Goal: Information Seeking & Learning: Learn about a topic

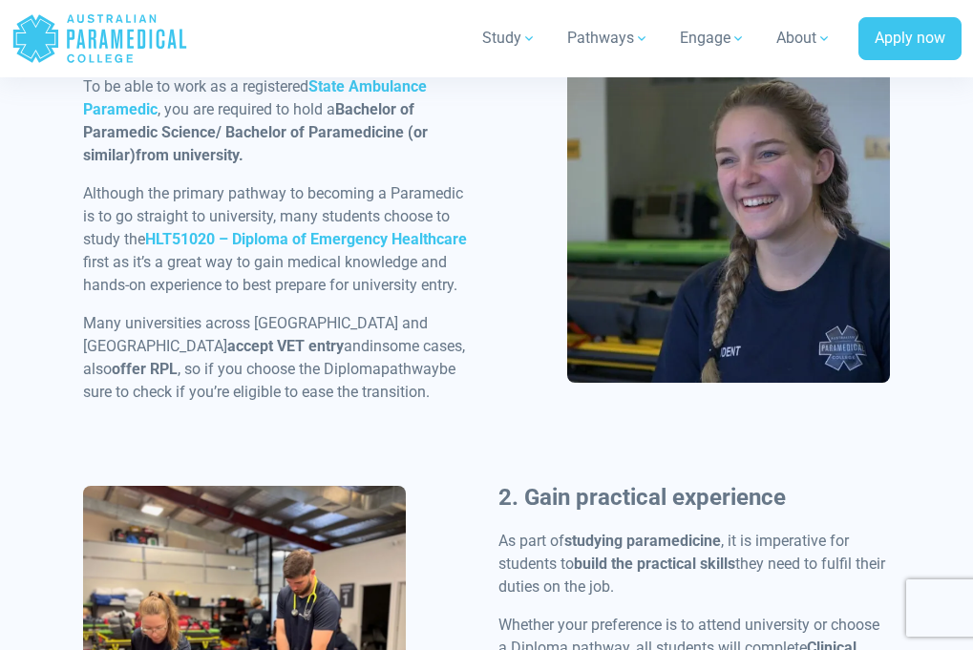
scroll to position [1110, 0]
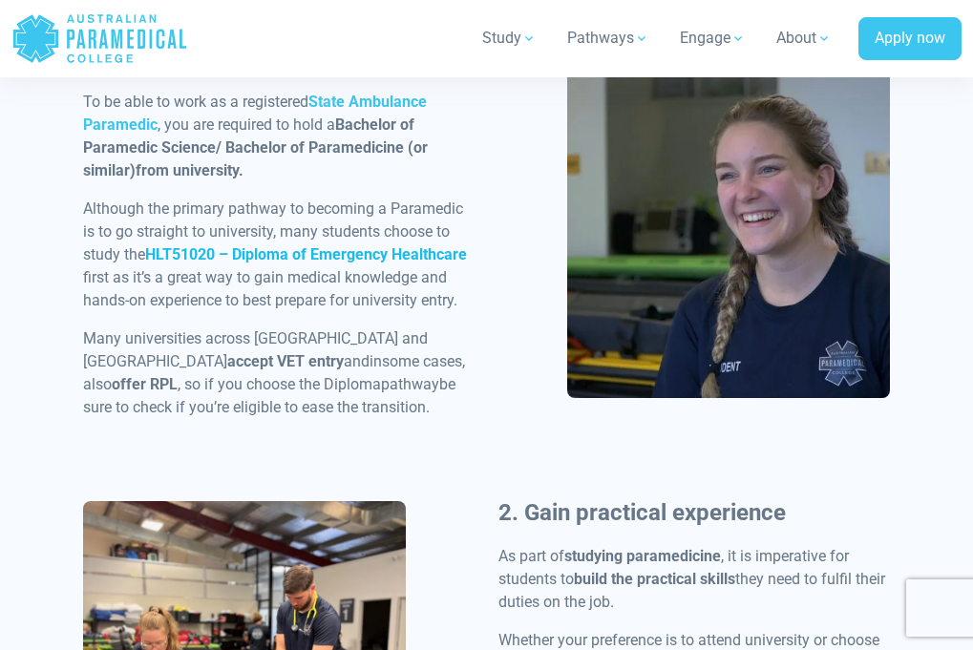
click at [280, 263] on strong "HLT51020 – Diploma of Emergency Healthcare" at bounding box center [306, 254] width 322 height 18
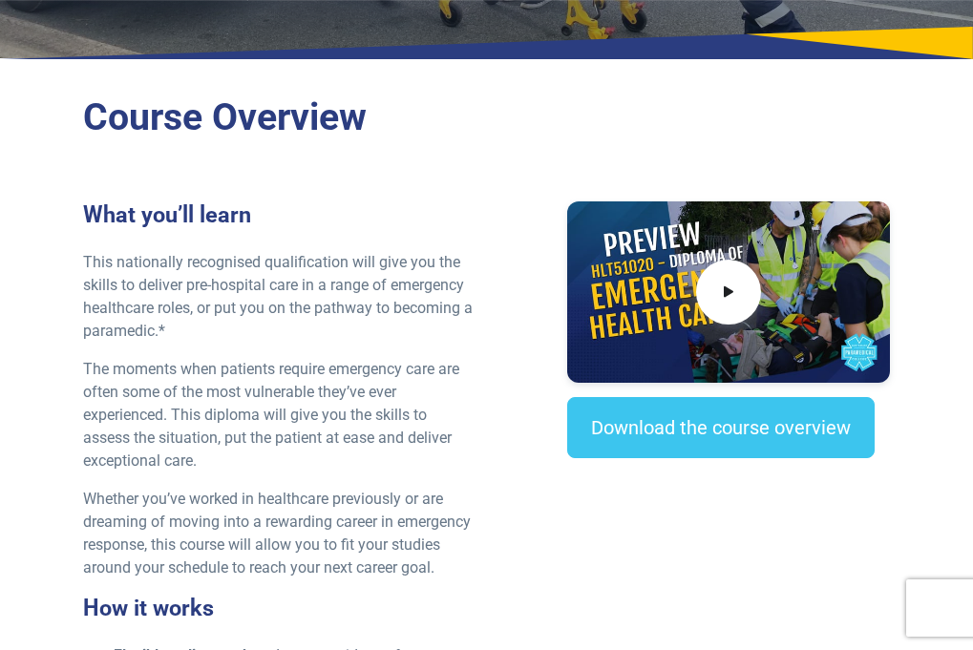
scroll to position [489, 0]
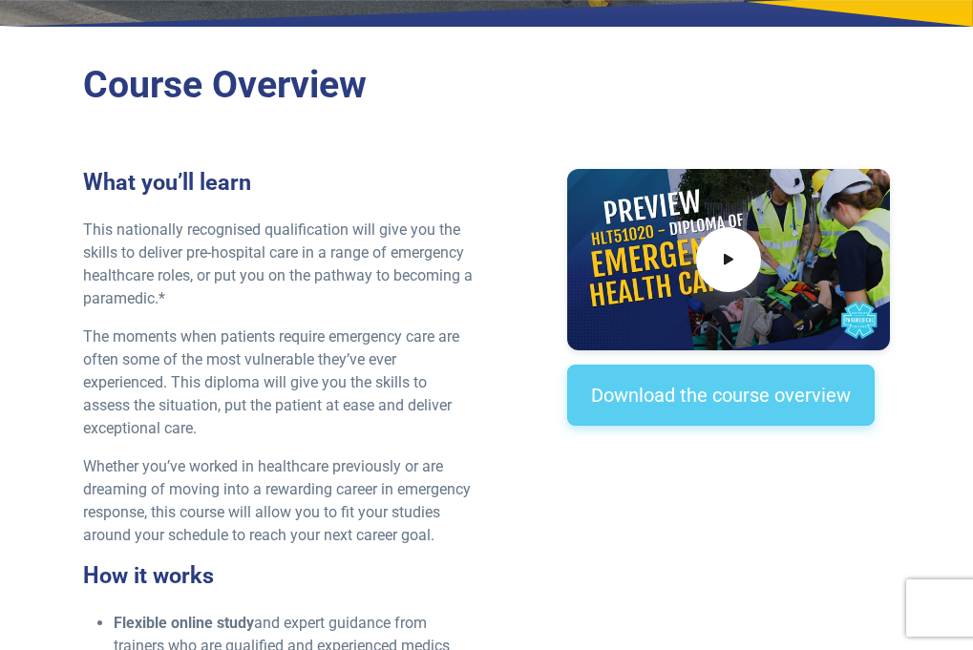
click at [650, 408] on link "Download the course overview" at bounding box center [720, 395] width 307 height 61
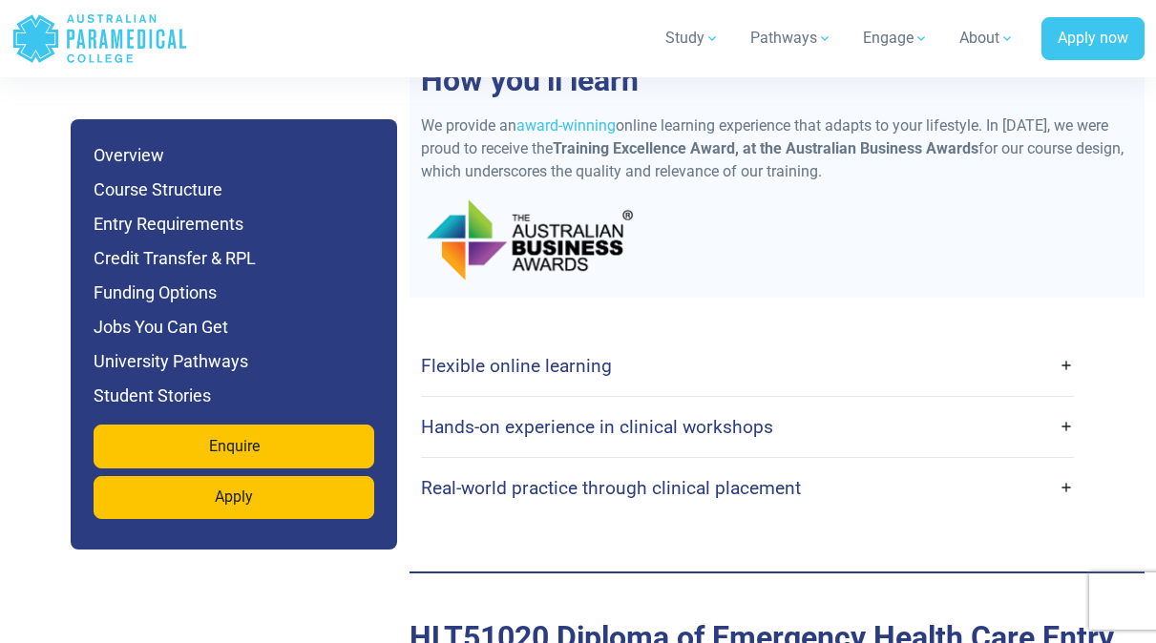
scroll to position [5059, 0]
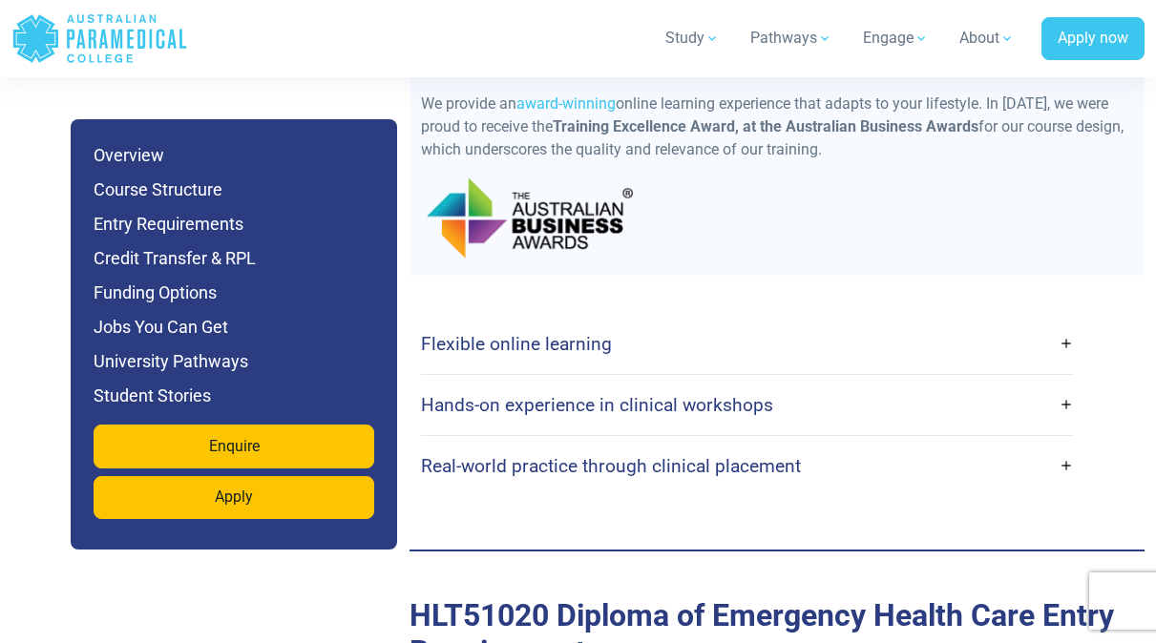
click at [642, 322] on link "Flexible online learning" at bounding box center [747, 344] width 653 height 45
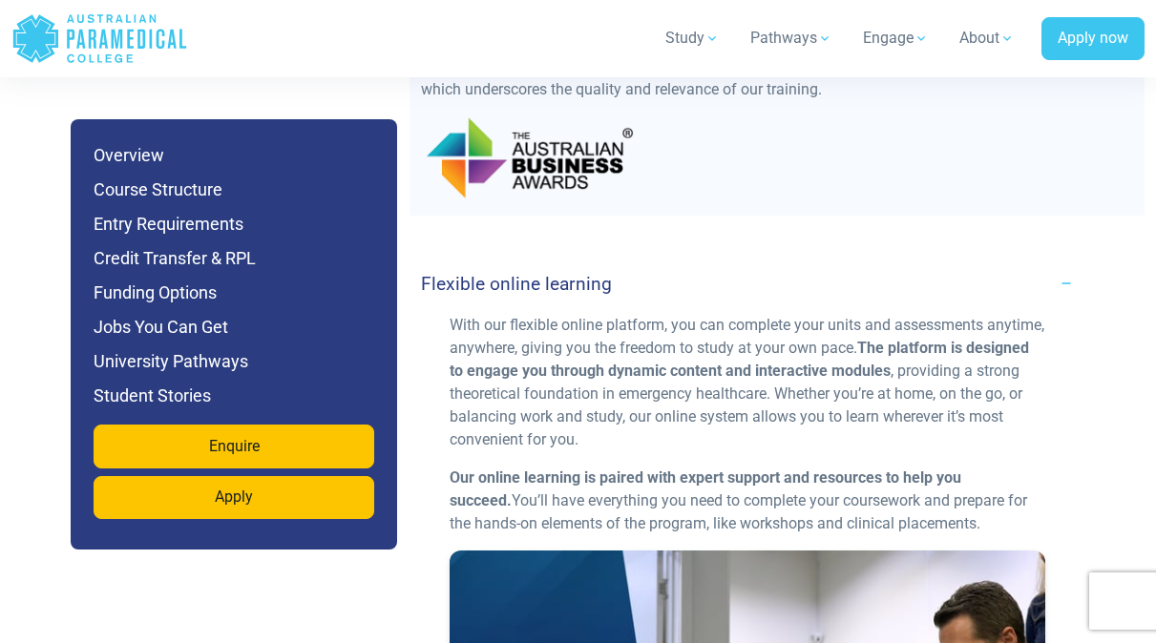
scroll to position [5106, 0]
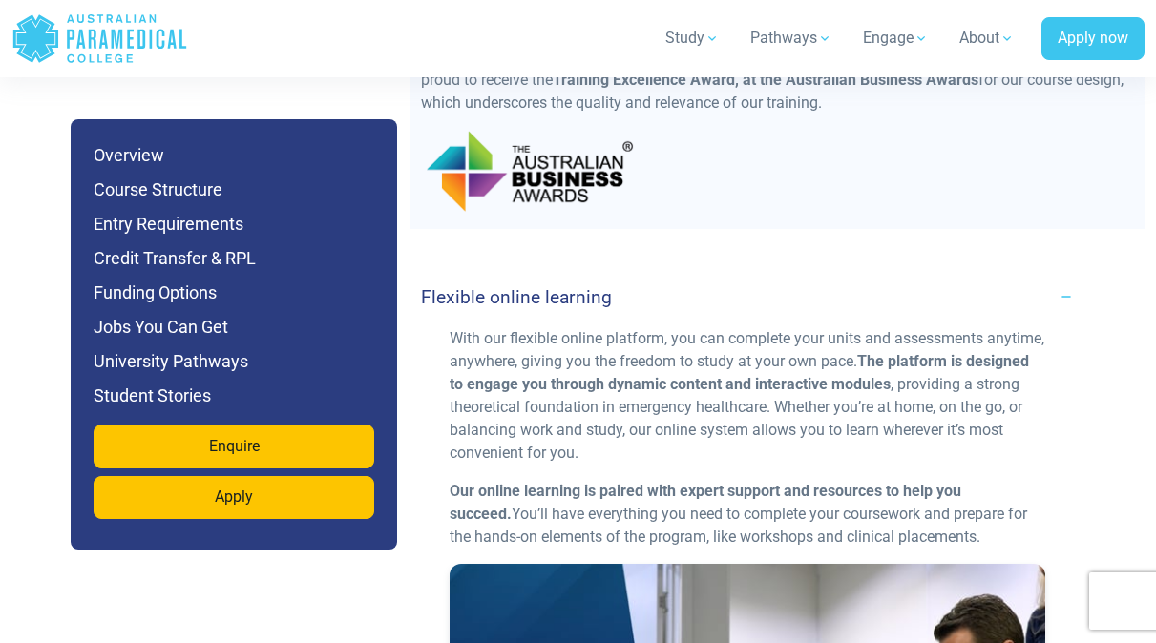
click at [641, 275] on link "Flexible online learning" at bounding box center [747, 297] width 653 height 45
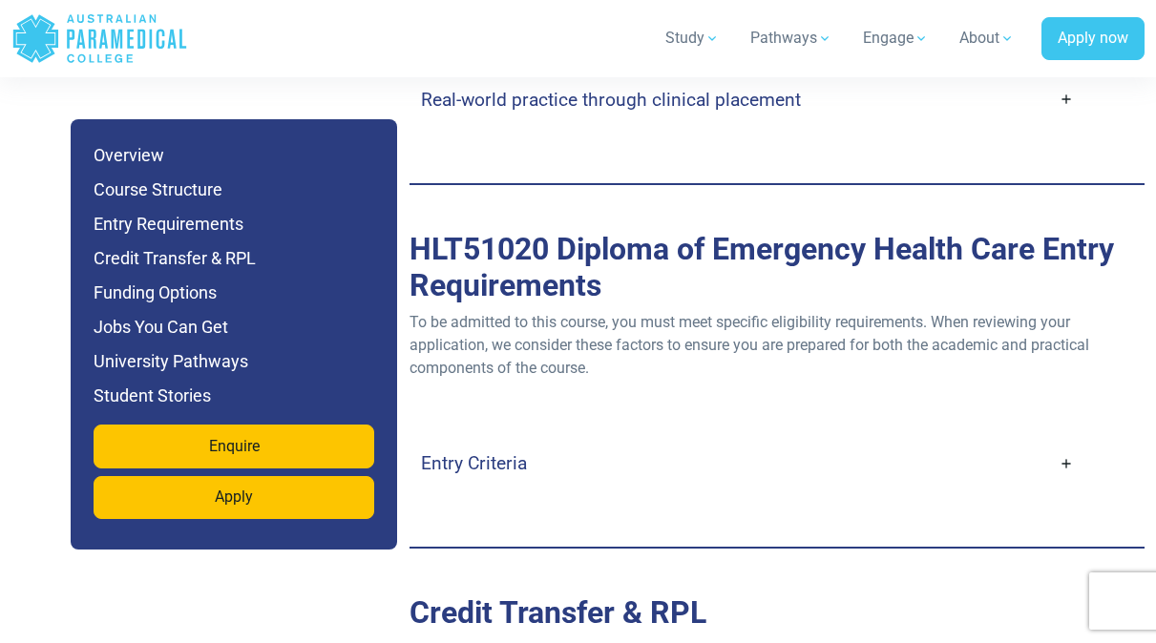
scroll to position [5435, 0]
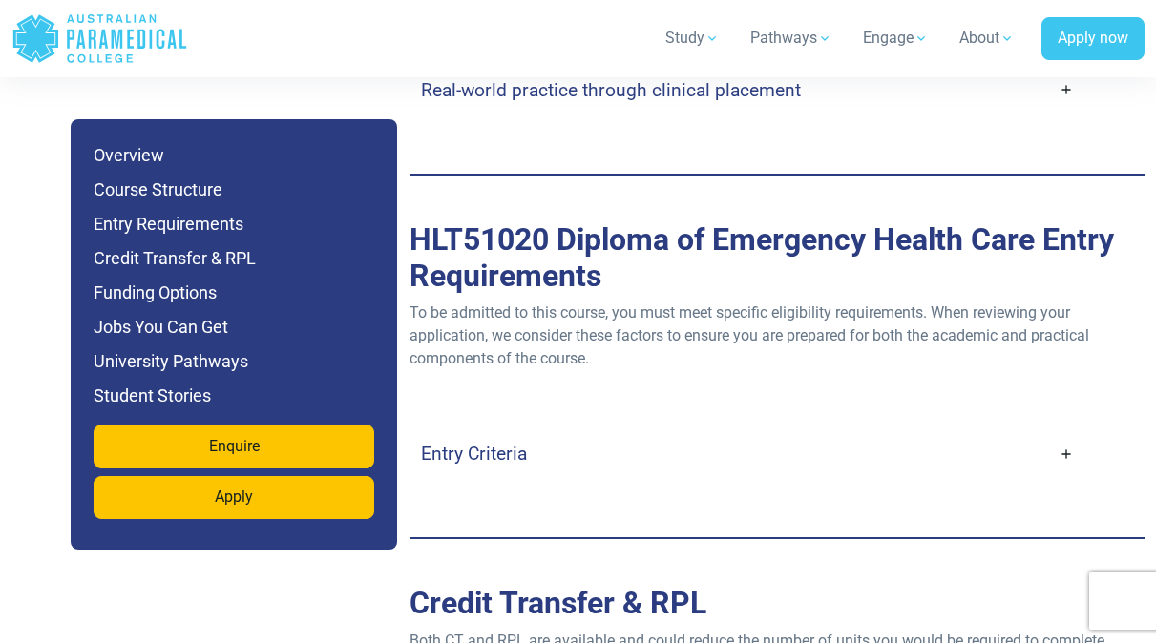
click at [652, 431] on link "Entry Criteria" at bounding box center [747, 453] width 653 height 45
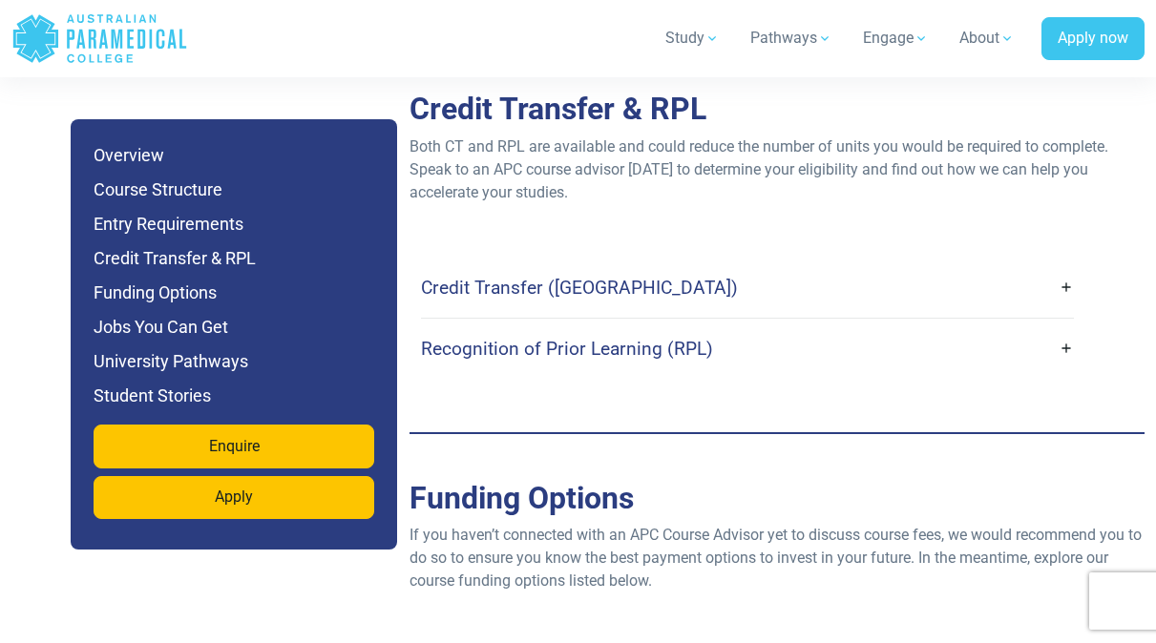
scroll to position [6669, 0]
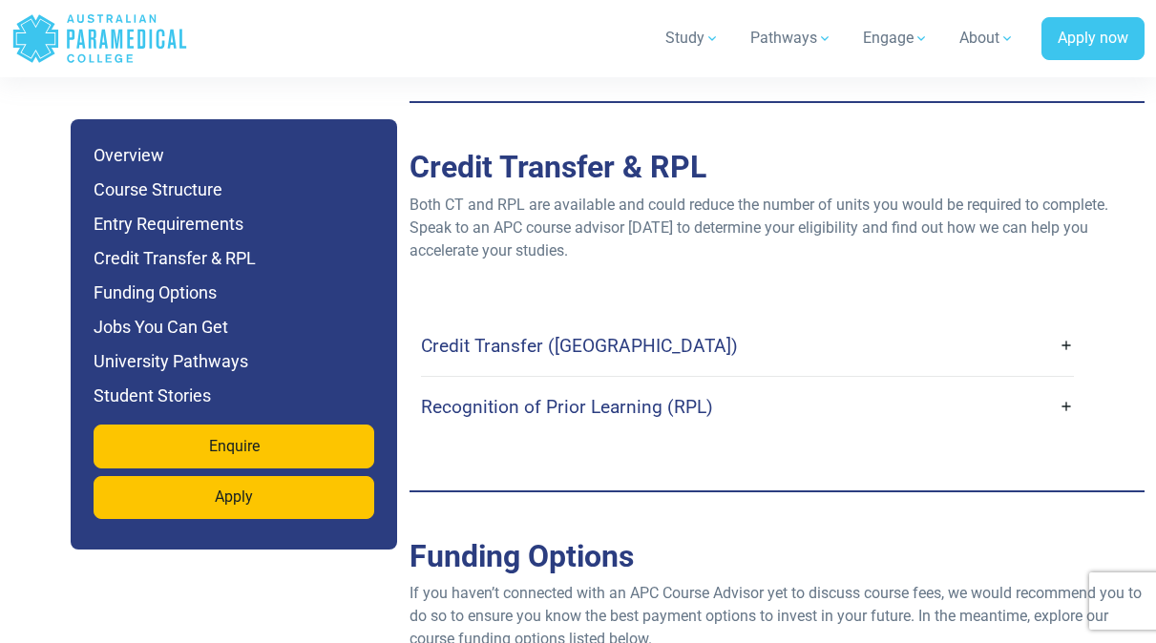
click at [725, 385] on link "Recognition of Prior Learning (RPL)" at bounding box center [747, 407] width 653 height 45
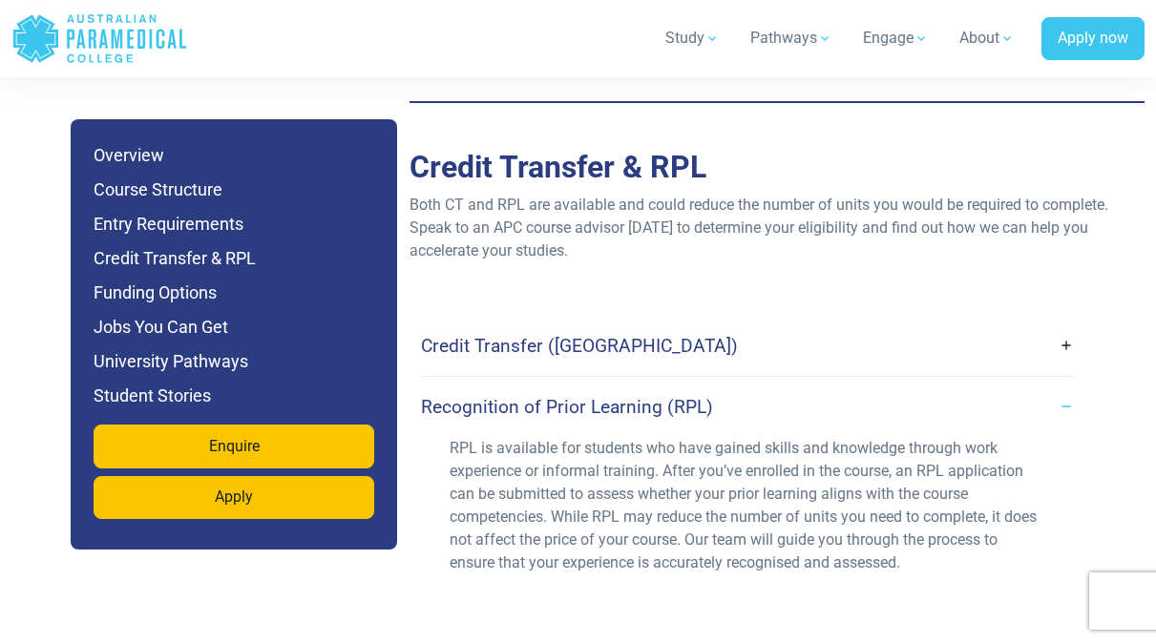
click at [726, 385] on link "Recognition of Prior Learning (RPL)" at bounding box center [747, 407] width 653 height 45
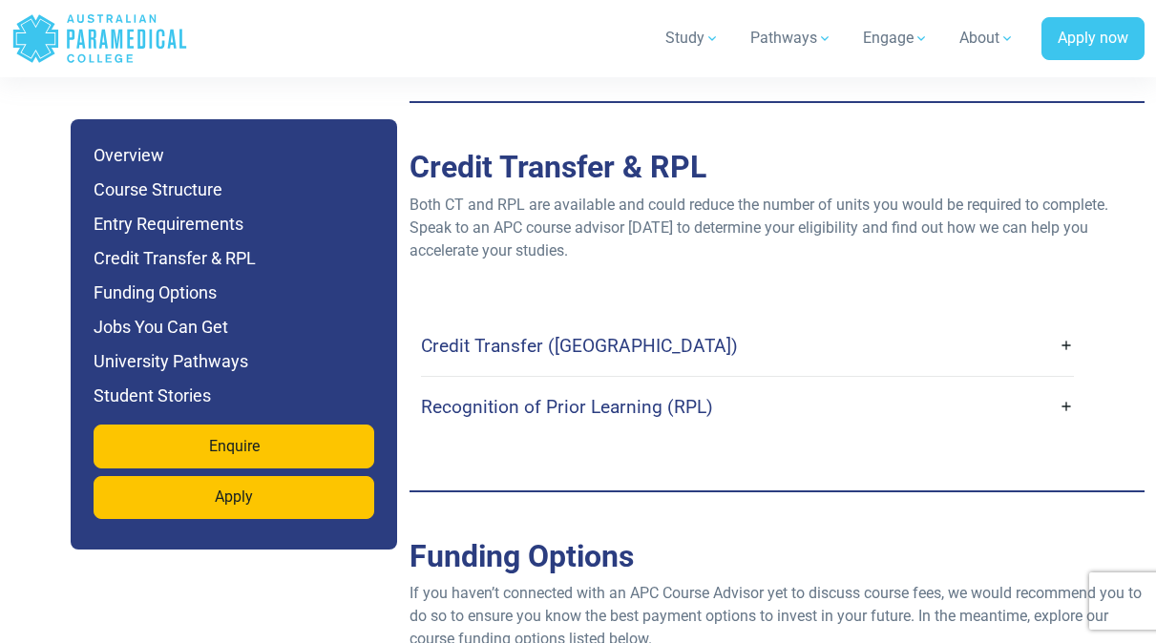
click at [658, 324] on link "Credit Transfer ([GEOGRAPHIC_DATA])" at bounding box center [747, 346] width 653 height 45
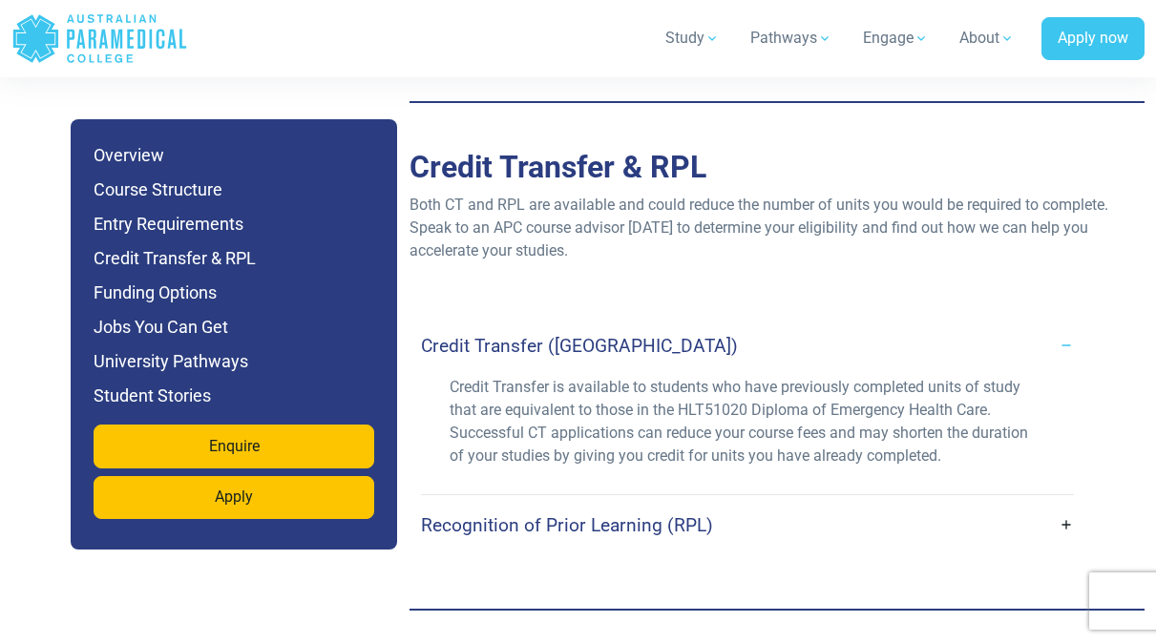
click at [658, 324] on link "Credit Transfer ([GEOGRAPHIC_DATA])" at bounding box center [747, 346] width 653 height 45
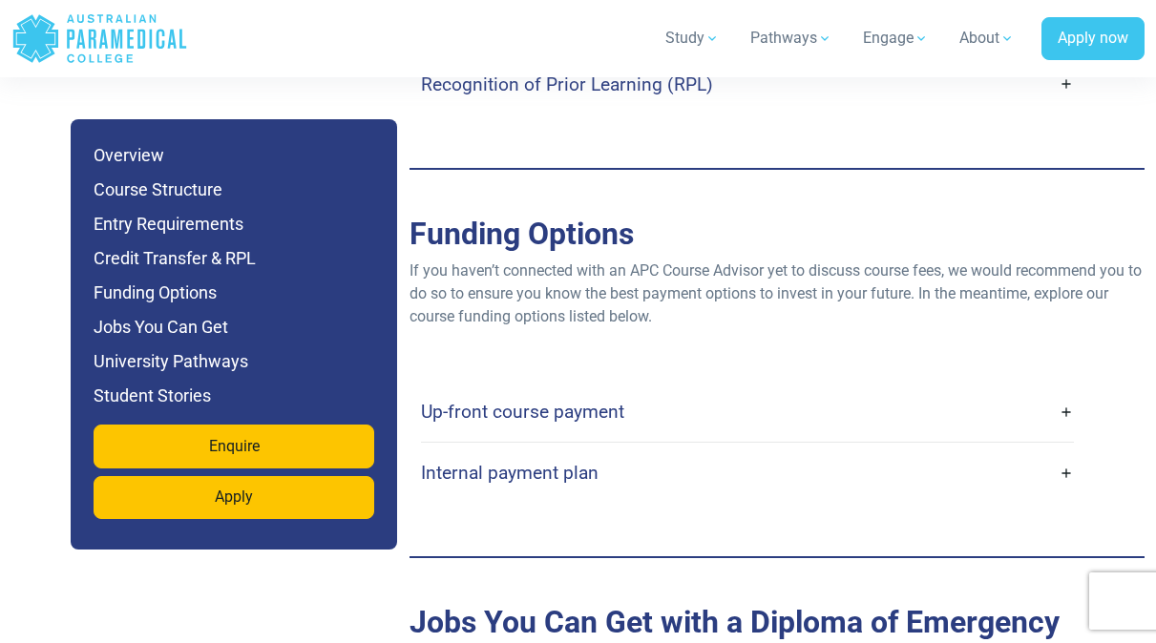
scroll to position [7000, 0]
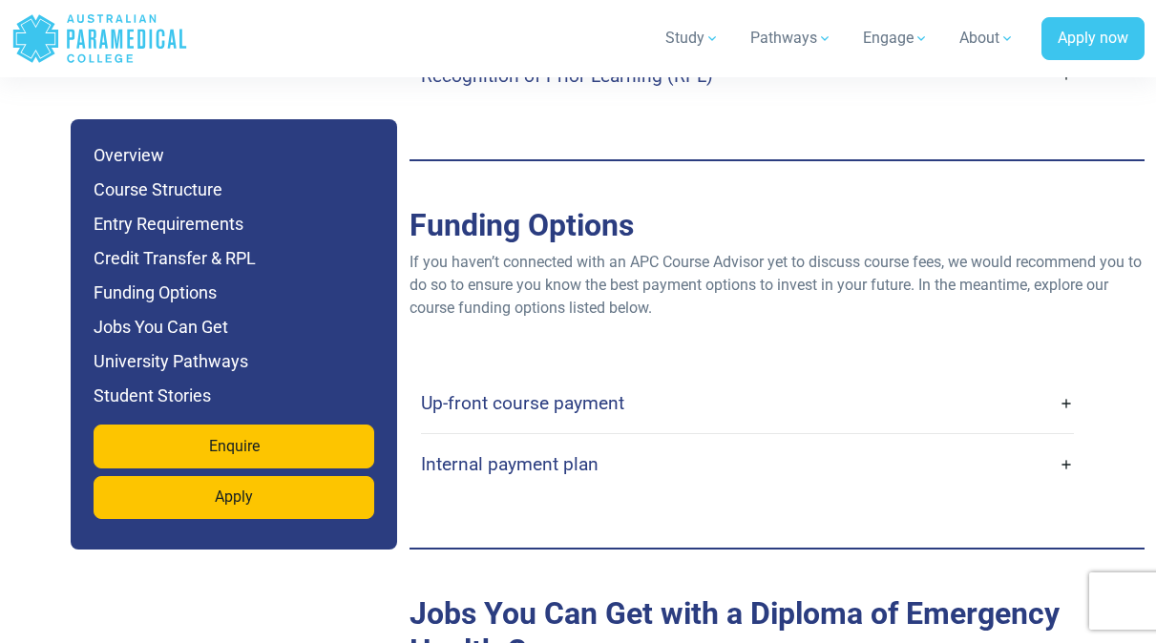
click at [617, 392] on h4 "Up-front course payment" at bounding box center [522, 403] width 203 height 22
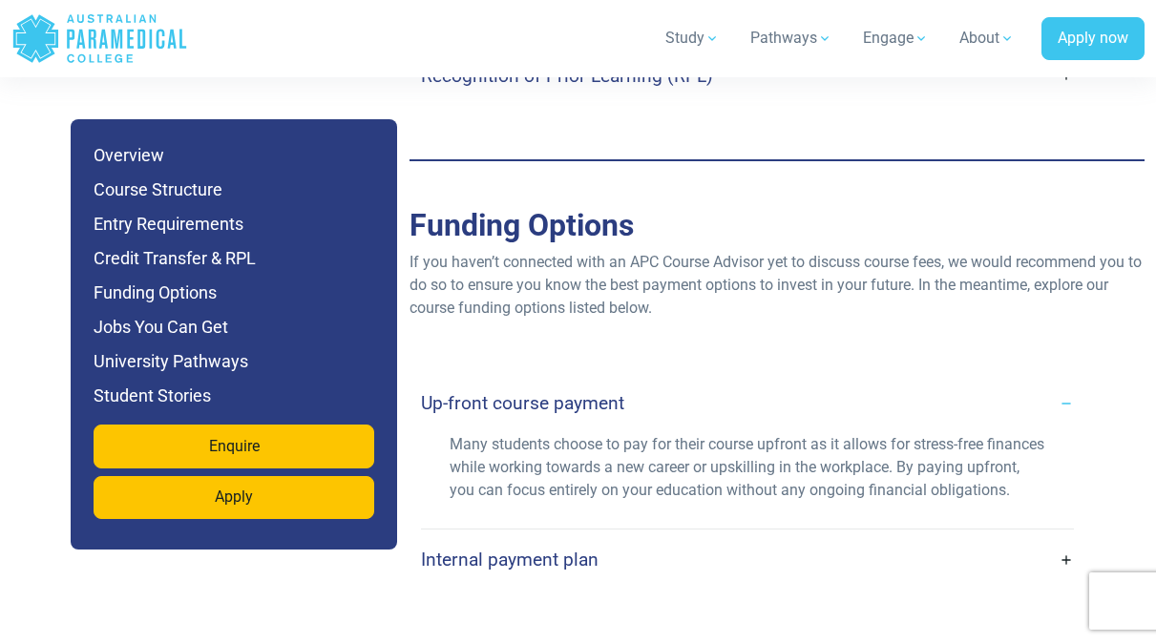
click at [617, 392] on h4 "Up-front course payment" at bounding box center [522, 403] width 203 height 22
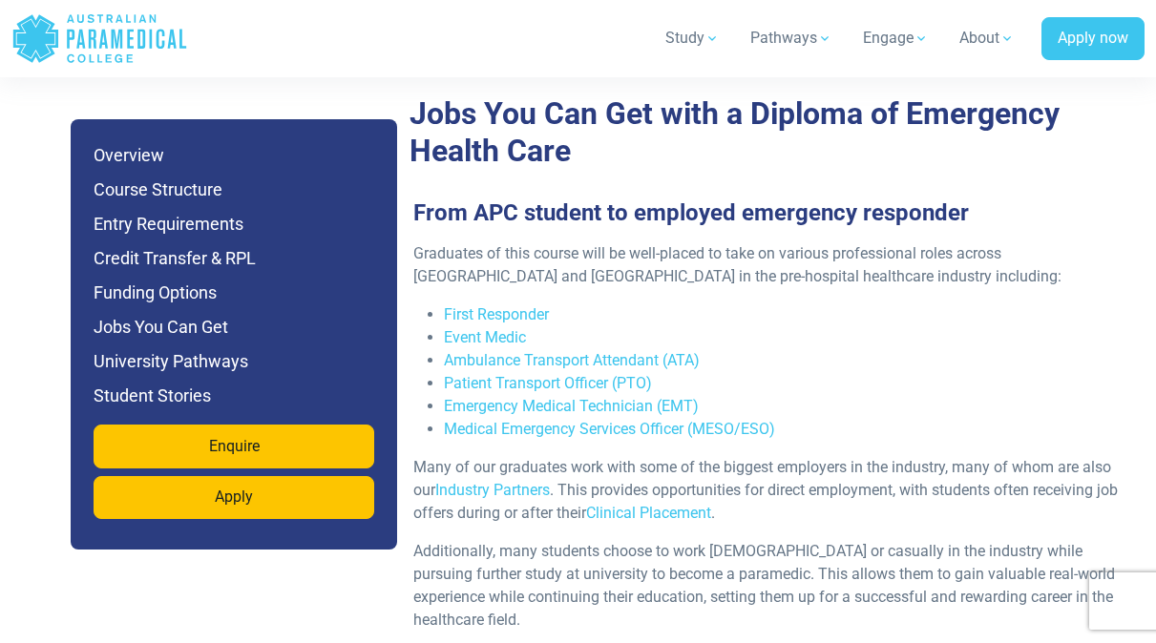
scroll to position [7499, 0]
